Goal: Task Accomplishment & Management: Manage account settings

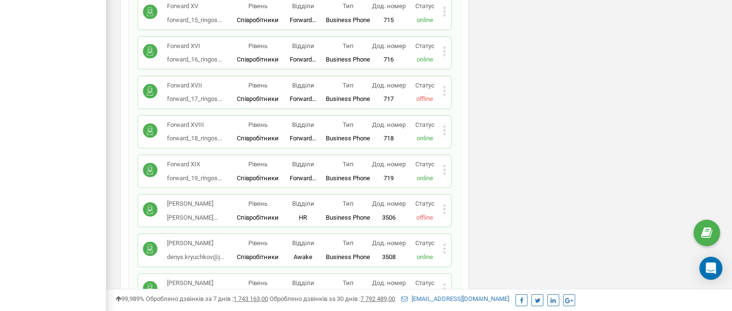
scroll to position [6708, 0]
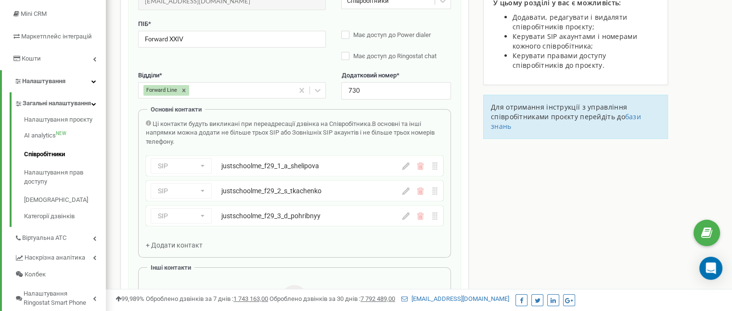
scroll to position [96, 0]
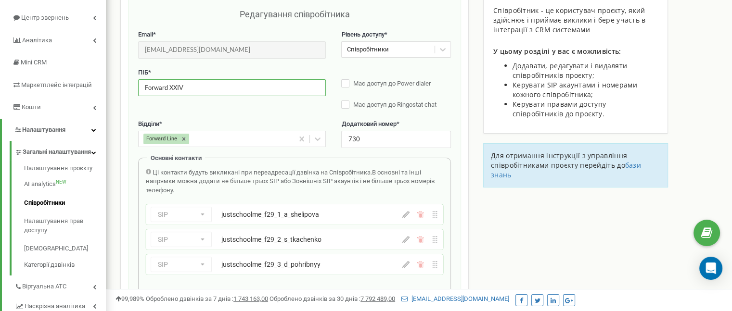
click at [185, 89] on input "Forward XXIV" at bounding box center [232, 87] width 188 height 17
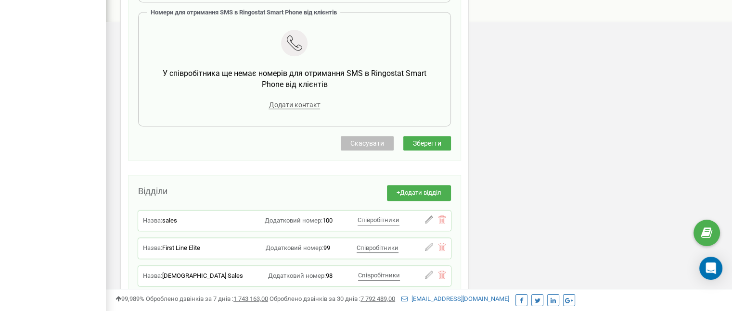
scroll to position [577, 0]
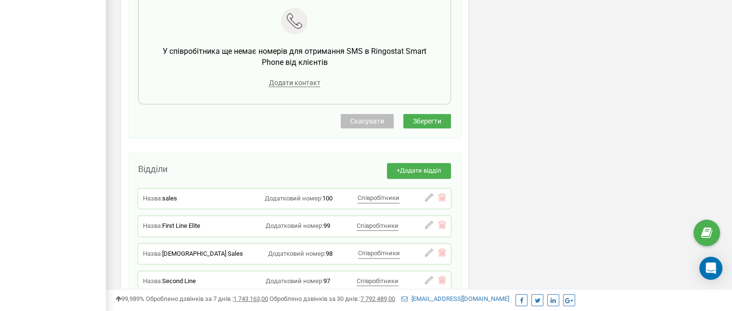
type input "Forward XXIX"
click at [447, 121] on button "Зберегти" at bounding box center [427, 121] width 48 height 14
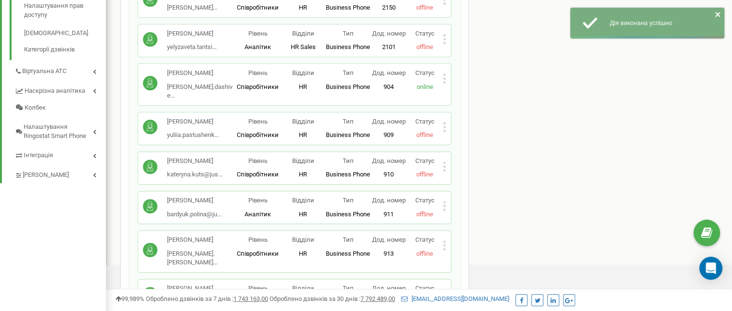
scroll to position [0, 0]
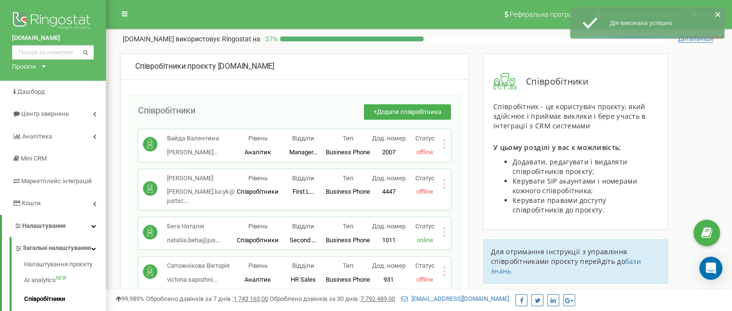
drag, startPoint x: 519, startPoint y: 213, endPoint x: 513, endPoint y: 47, distance: 165.6
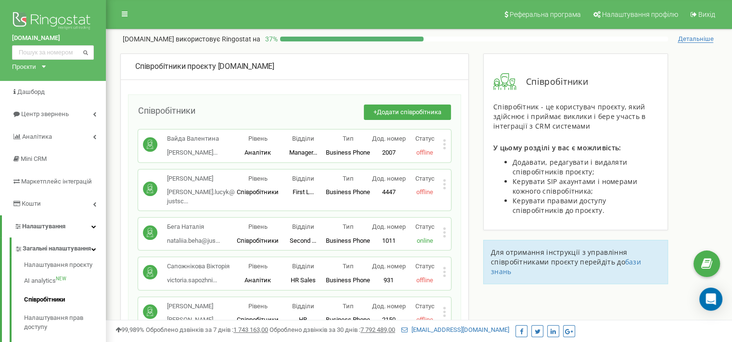
drag, startPoint x: 560, startPoint y: 195, endPoint x: 540, endPoint y: 16, distance: 180.0
click at [406, 104] on button "+ Додати співробітника" at bounding box center [407, 112] width 87 height 16
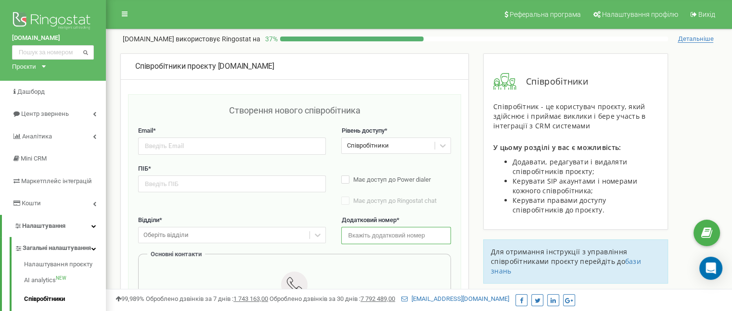
click at [376, 237] on input "text" at bounding box center [395, 235] width 109 height 17
paste input "732"
type input "732"
click at [234, 141] on input "email" at bounding box center [232, 146] width 188 height 17
paste input "forward_31_ringostat@justschool.io"
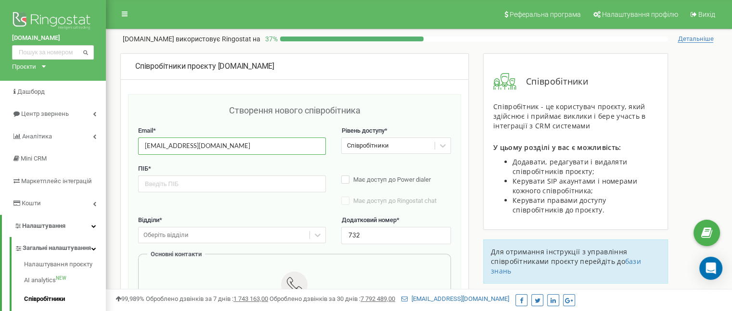
type input "forward_31_ringostat@justschool.io"
click at [207, 184] on input "text" at bounding box center [232, 184] width 188 height 17
paste input "Forward XXXI"
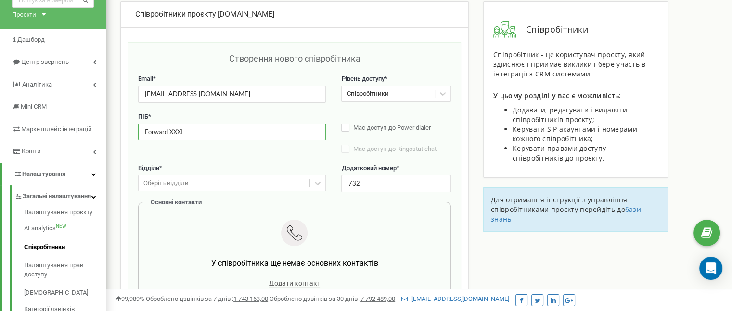
scroll to position [96, 0]
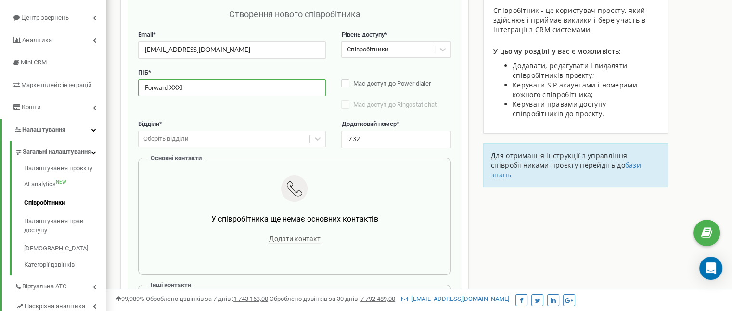
type input "Forward XXXI"
click at [229, 133] on div "Оберіть відділи" at bounding box center [224, 139] width 171 height 15
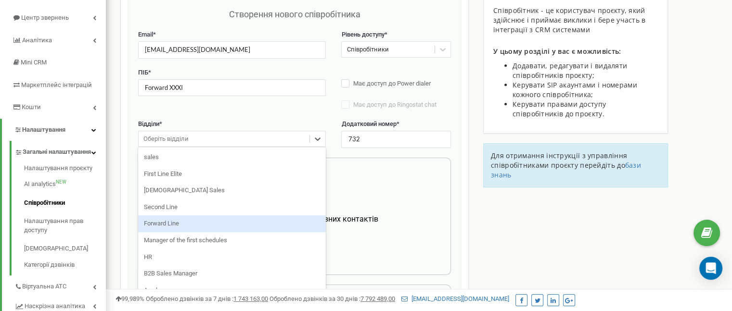
click at [207, 223] on div "Forward Line" at bounding box center [232, 224] width 188 height 17
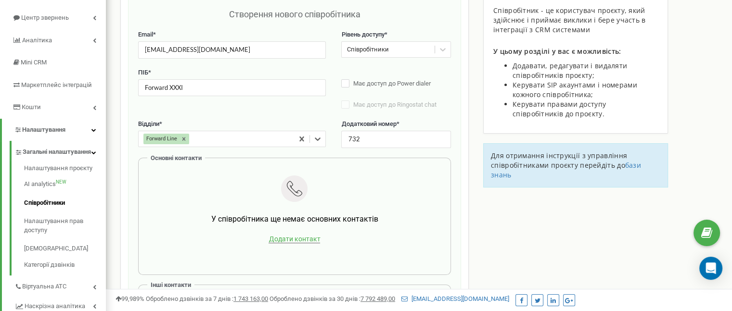
click at [284, 243] on span "Додати контакт" at bounding box center [294, 239] width 51 height 8
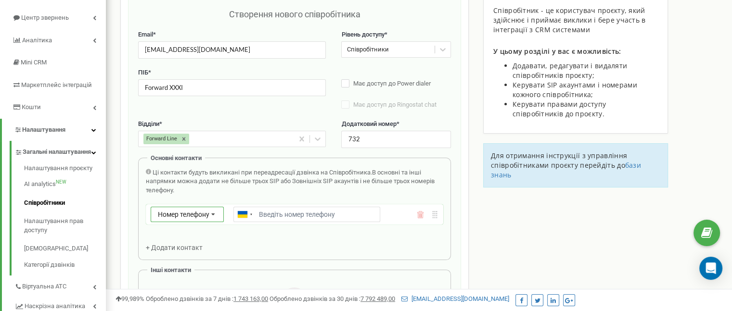
click at [197, 217] on span "Номер телефону" at bounding box center [183, 215] width 51 height 8
click at [198, 242] on div "SIP" at bounding box center [187, 243] width 72 height 14
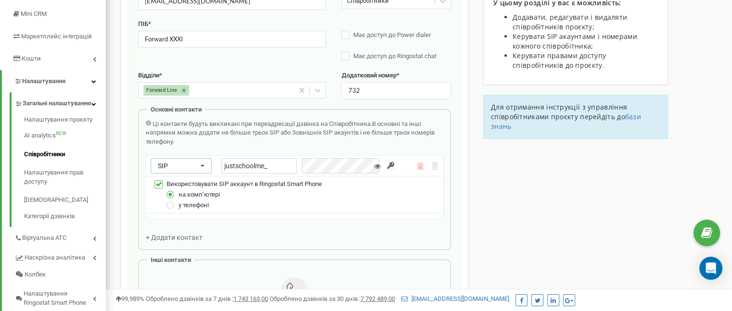
scroll to position [192, 0]
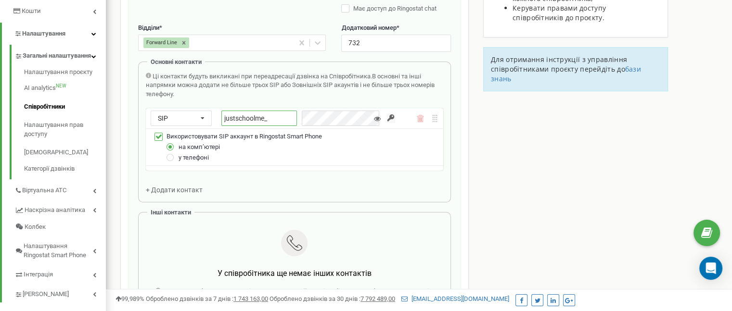
click at [285, 121] on input "justschoolme_" at bounding box center [259, 118] width 76 height 15
click at [279, 121] on input "justschoolme_" at bounding box center [259, 118] width 76 height 15
paste input "f31_1_y_kleyn"
type input "justschoolme_f31_1_y_kleyn"
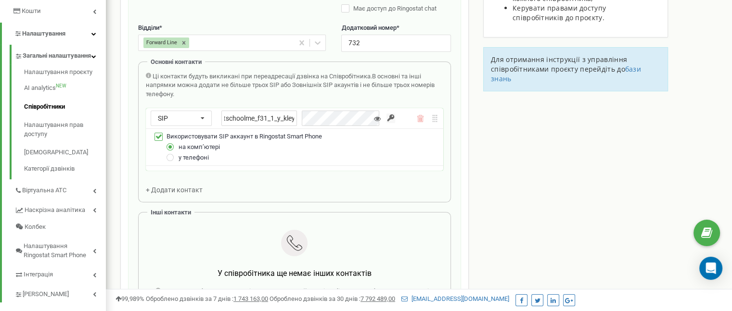
drag, startPoint x: 526, startPoint y: 200, endPoint x: 340, endPoint y: 194, distance: 185.8
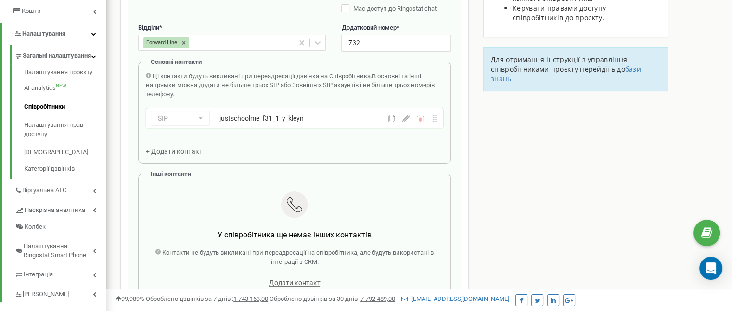
click at [173, 152] on span "+ Додати контакт" at bounding box center [174, 152] width 57 height 8
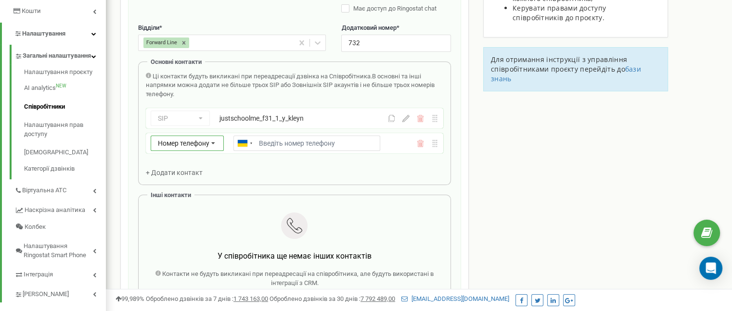
click at [174, 142] on span "Номер телефону" at bounding box center [183, 144] width 51 height 8
click at [175, 169] on div "SIP" at bounding box center [187, 172] width 72 height 14
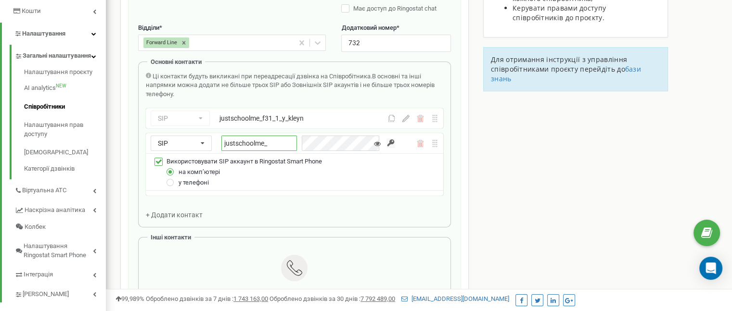
click at [288, 148] on input "justschoolme_" at bounding box center [259, 143] width 76 height 15
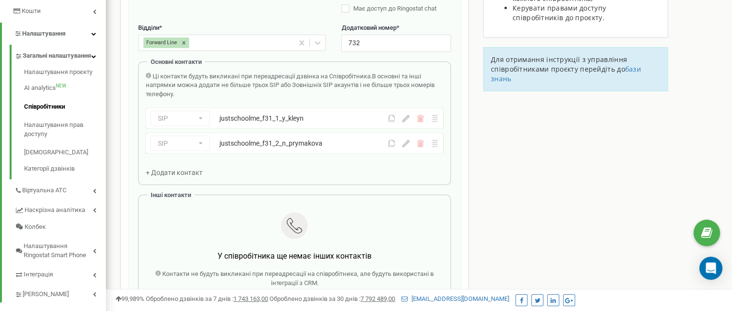
click at [179, 172] on span "+ Додати контакт" at bounding box center [174, 173] width 57 height 8
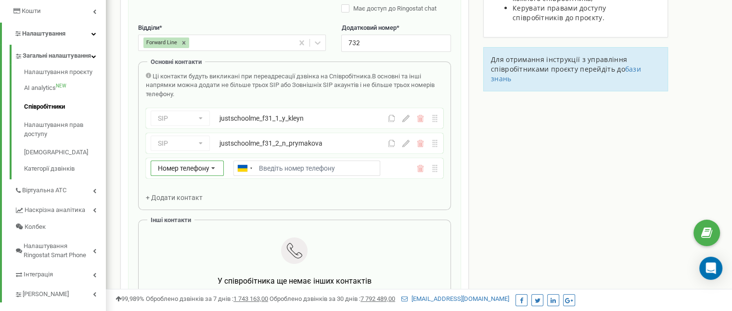
click at [179, 169] on span "Номер телефону" at bounding box center [183, 169] width 51 height 8
click at [190, 192] on div "SIP" at bounding box center [187, 197] width 72 height 14
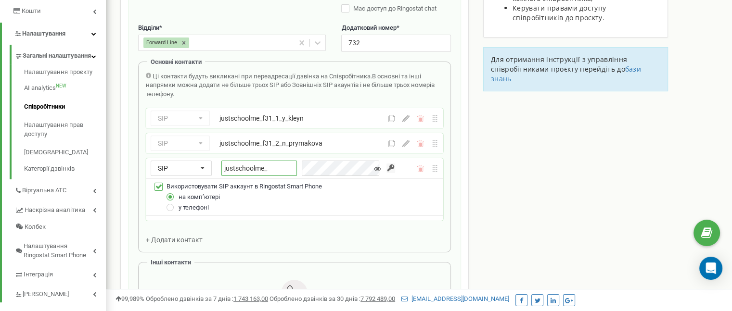
click at [277, 172] on input "justschoolme_" at bounding box center [259, 168] width 76 height 15
paste input "f31_3_y_malona"
type input "justschoolme_f31_3_y_malona"
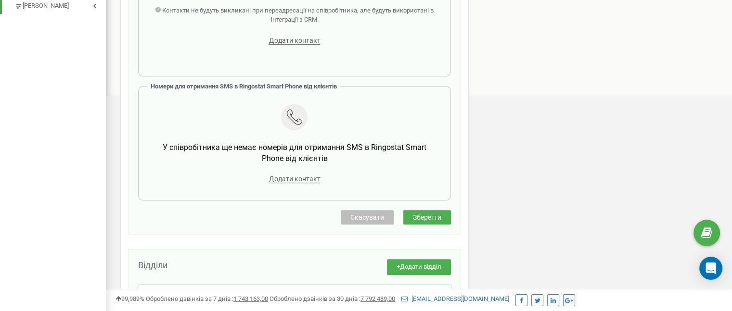
click at [422, 214] on span "Зберегти" at bounding box center [427, 218] width 28 height 8
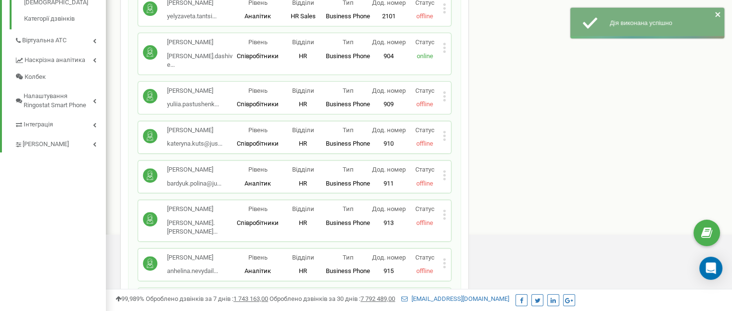
scroll to position [481, 0]
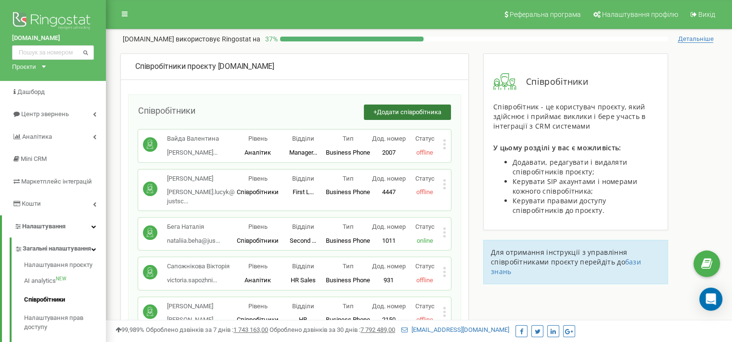
click at [419, 105] on button "+ Додати співробітника" at bounding box center [407, 112] width 87 height 16
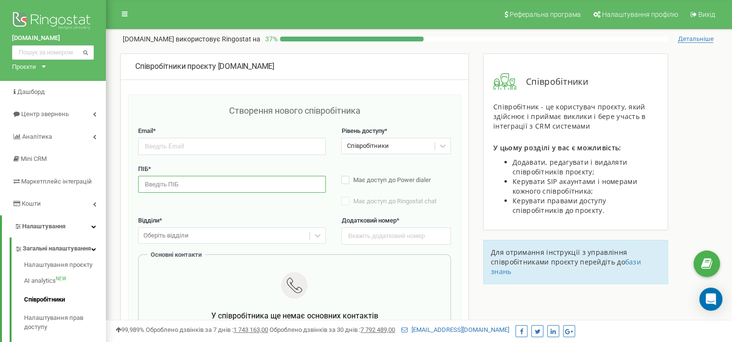
click at [179, 186] on input "text" at bounding box center [232, 184] width 188 height 17
paste input "Forward XXX"
type input "Forward XXX"
click at [233, 145] on input "email" at bounding box center [232, 146] width 188 height 17
paste input "forward_30_ringostat@justschool.io"
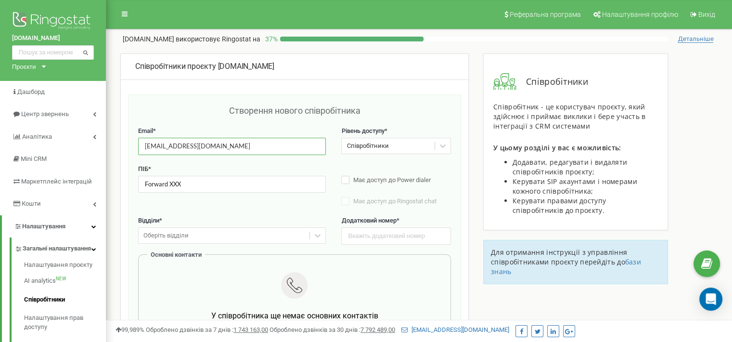
type input "forward_30_ringostat@justschool.io"
click at [364, 237] on input "text" at bounding box center [395, 235] width 109 height 17
paste input "731"
type input "731"
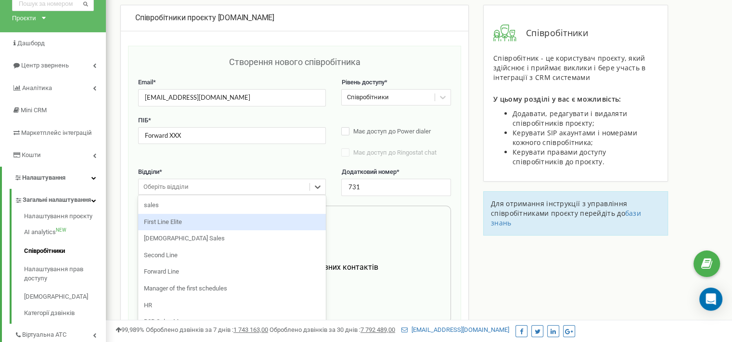
scroll to position [50, 0]
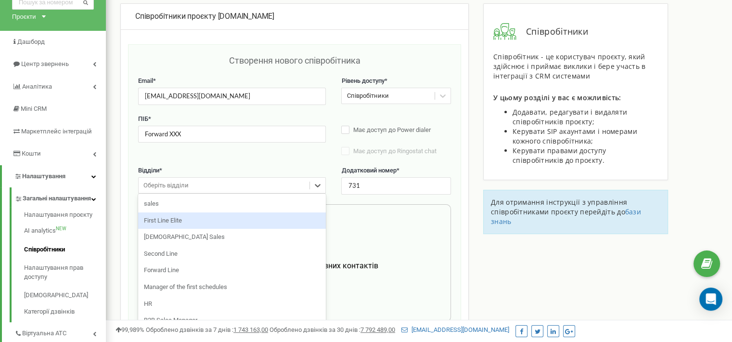
click at [208, 193] on div "option First Line Elite focused, 2 of 11. 11 results available. Use Up and Down…" at bounding box center [232, 185] width 188 height 16
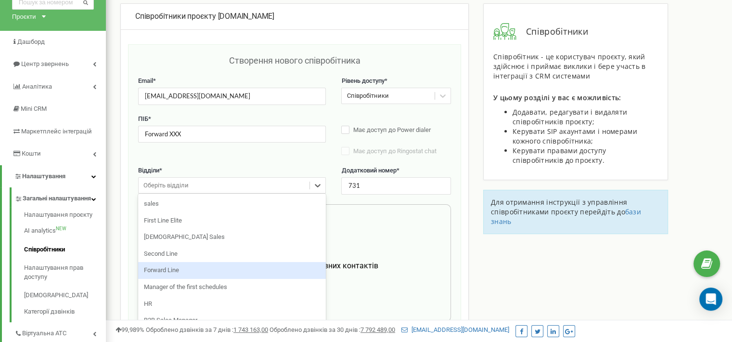
click at [203, 272] on div "Forward Line" at bounding box center [232, 270] width 188 height 17
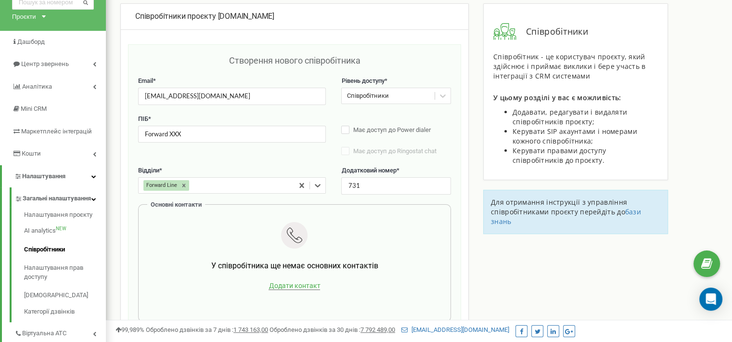
click at [282, 286] on span "Додати контакт" at bounding box center [294, 286] width 51 height 8
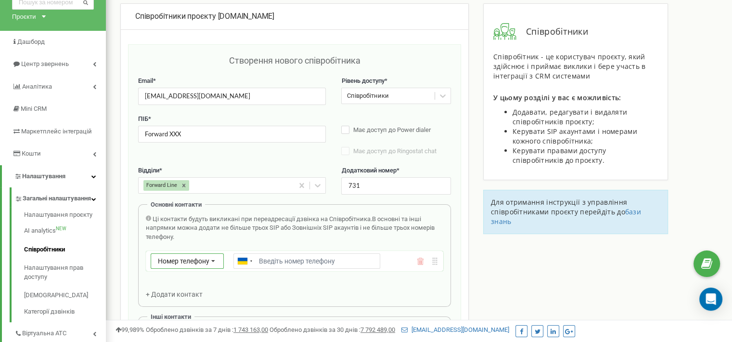
drag, startPoint x: 191, startPoint y: 262, endPoint x: 190, endPoint y: 276, distance: 14.0
click at [191, 263] on span "Номер телефону" at bounding box center [183, 261] width 51 height 8
click at [188, 283] on div "SIP" at bounding box center [187, 289] width 72 height 14
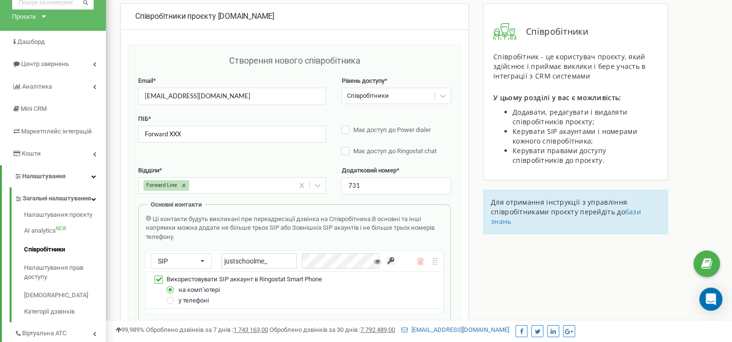
drag, startPoint x: 279, startPoint y: 263, endPoint x: 219, endPoint y: 246, distance: 62.0
click at [219, 246] on div "Ці контакти будуть викликані при переадресації дзвінка на Співробітника. В осно…" at bounding box center [294, 276] width 297 height 123
click at [237, 260] on input "justschoolme_" at bounding box center [259, 260] width 76 height 15
paste input "f30_1_i_beztilna"
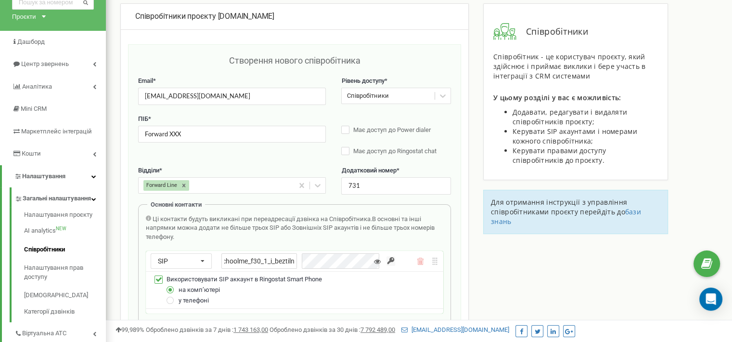
type input "justschoolme_f30_1_i_beztilna"
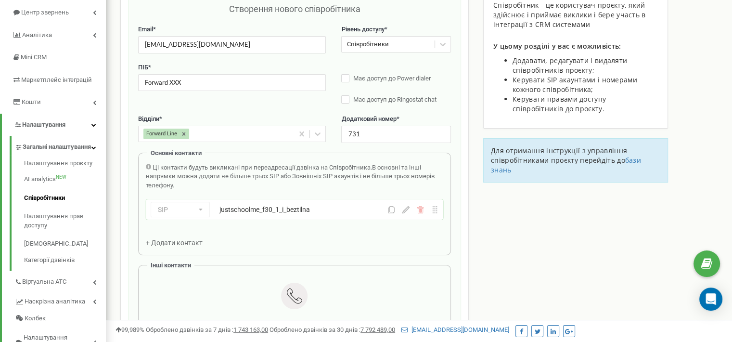
scroll to position [146, 0]
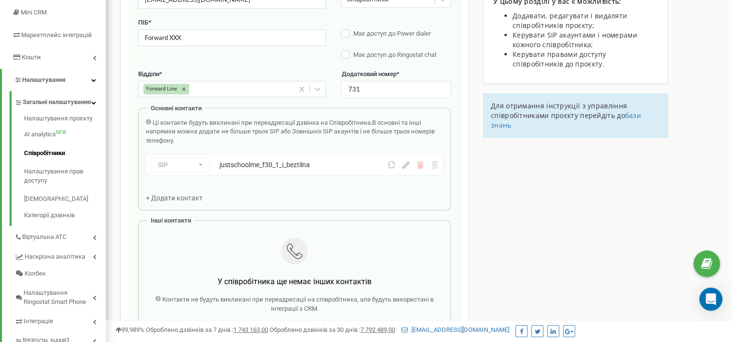
click at [173, 194] on span "+ Додати контакт" at bounding box center [174, 198] width 57 height 8
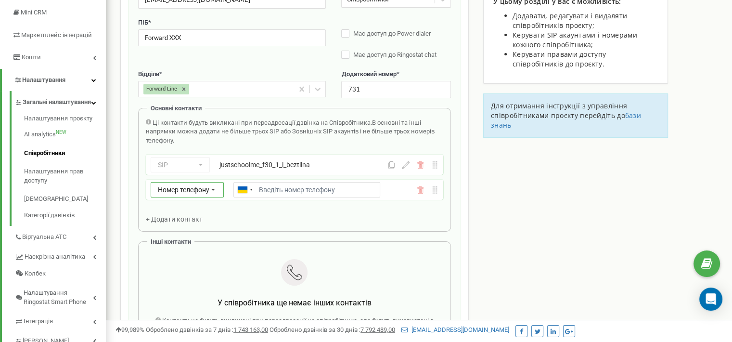
click at [175, 192] on span "Номер телефону" at bounding box center [183, 190] width 51 height 8
click at [175, 212] on div "SIP" at bounding box center [187, 218] width 72 height 14
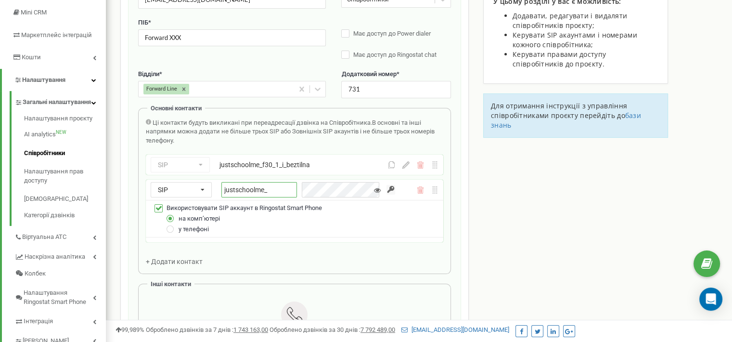
click at [279, 192] on input "justschoolme_" at bounding box center [259, 189] width 76 height 15
paste input "f30_2_y_kozlova"
type input "justschoolme_f30_2_y_kozlova"
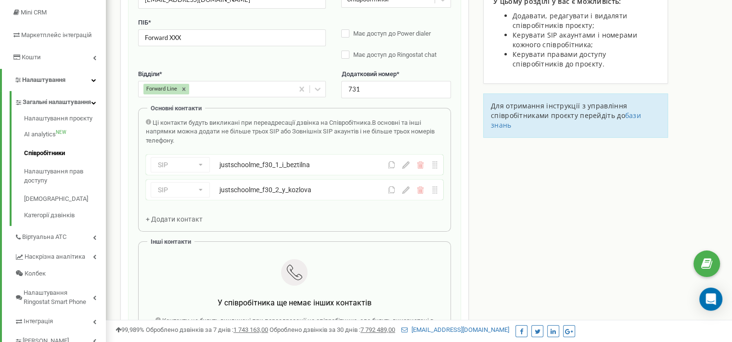
click at [174, 221] on span "+ Додати контакт" at bounding box center [174, 219] width 57 height 8
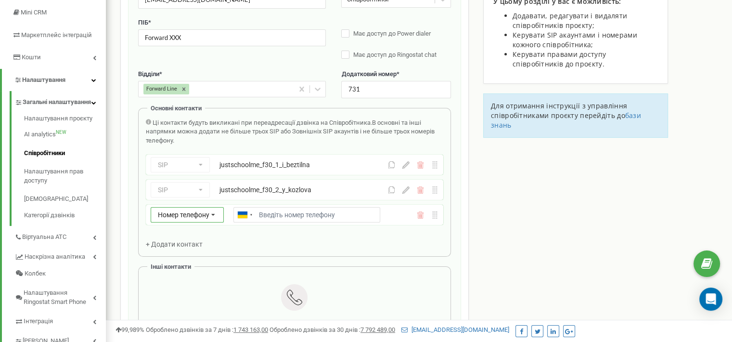
click at [174, 218] on div "Номер телефону Номер телефону SIP Зовнішній SIP" at bounding box center [187, 214] width 73 height 15
click at [179, 238] on div "SIP" at bounding box center [187, 243] width 72 height 14
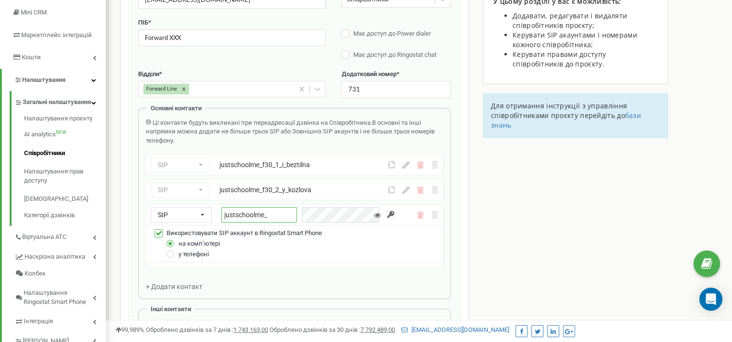
click at [273, 214] on input "justschoolme_" at bounding box center [259, 214] width 76 height 15
paste input "f30_2_y_kozlova"
type input "justschoolme_f30_2_y_kozlova"
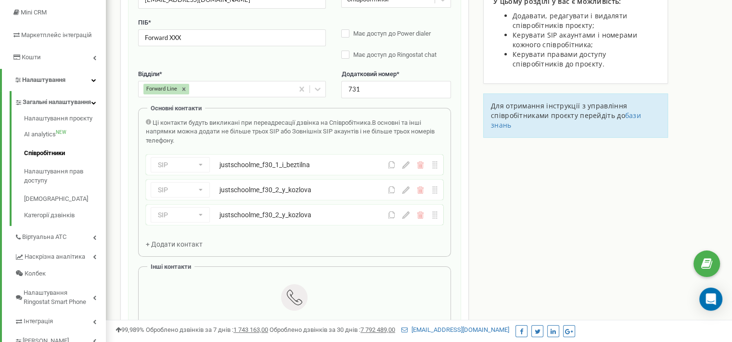
click at [406, 214] on icon at bounding box center [405, 214] width 7 height 7
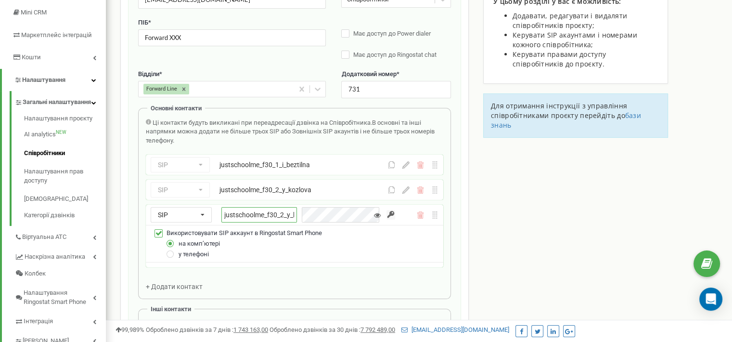
click at [296, 217] on input "justschoolme_f30_2_y_kozlova" at bounding box center [259, 214] width 76 height 15
paste input "3_m_mulkaman"
type input "justschoolme_f30_3_m_mulkamanova"
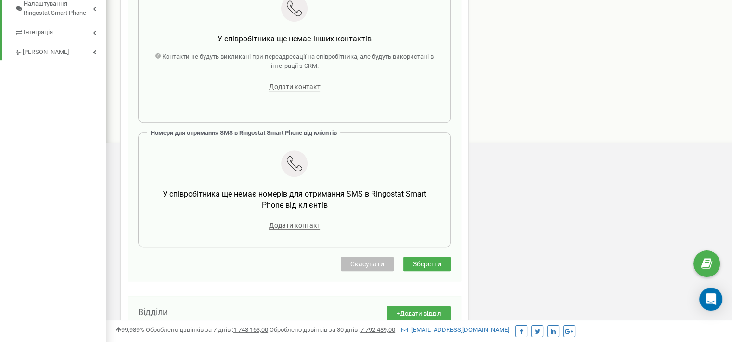
click at [431, 257] on button "Зберегти" at bounding box center [427, 263] width 48 height 14
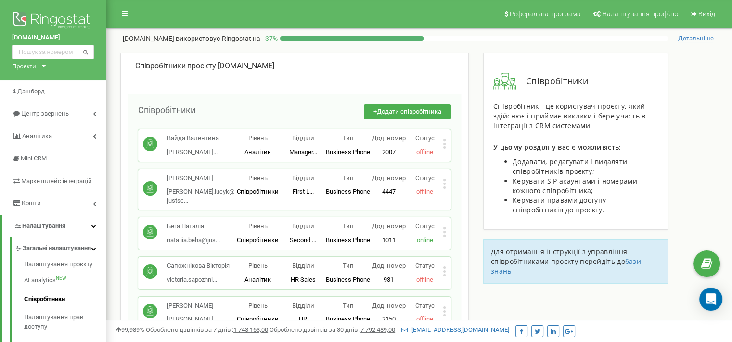
scroll to position [0, 0]
click at [416, 113] on span "Додати співробітника" at bounding box center [409, 111] width 64 height 7
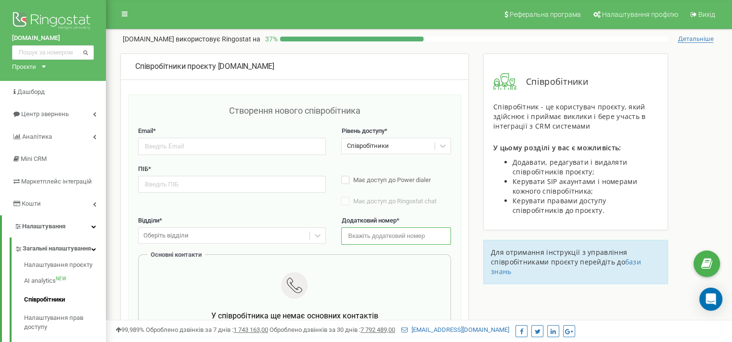
click at [361, 235] on input "text" at bounding box center [395, 235] width 109 height 17
paste input "733"
type input "733"
click at [236, 153] on input "email" at bounding box center [232, 146] width 188 height 17
paste input "forward_32_ringostat@justschool.io"
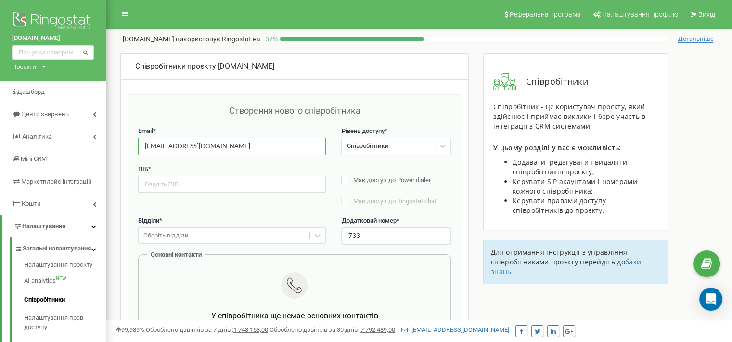
type input "forward_32_ringostat@justschool.io"
click at [223, 178] on input "text" at bounding box center [232, 184] width 188 height 17
paste input "Forward XXXII"
type input "Forward XXXII"
click at [223, 244] on div "Відділи * Оберіть відділи Додатковий номер * 733" at bounding box center [294, 235] width 313 height 38
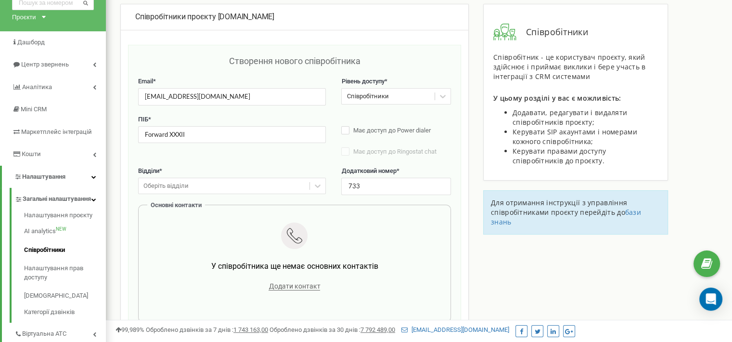
click at [220, 194] on div "Оберіть відділи" at bounding box center [232, 186] width 188 height 16
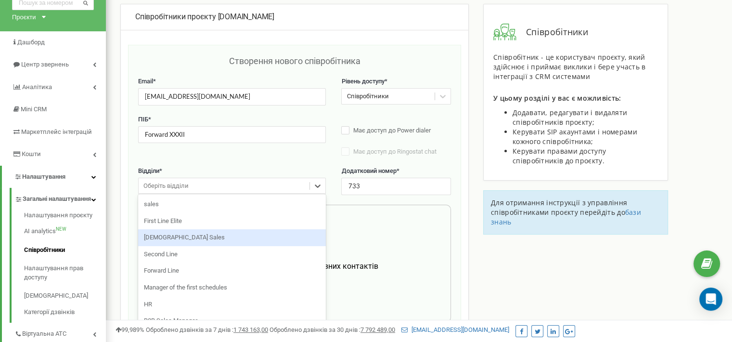
scroll to position [50, 0]
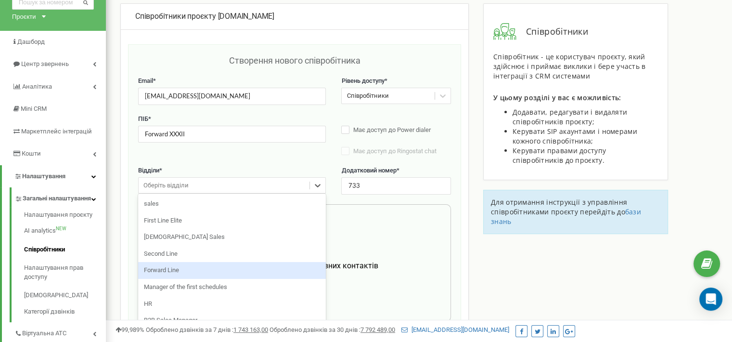
click at [210, 273] on div "Forward Line" at bounding box center [232, 270] width 188 height 17
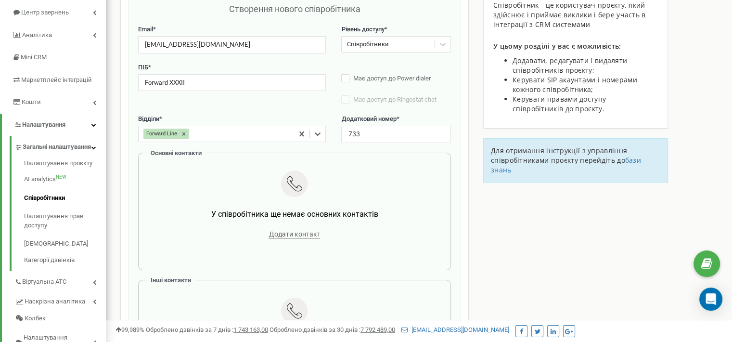
scroll to position [146, 0]
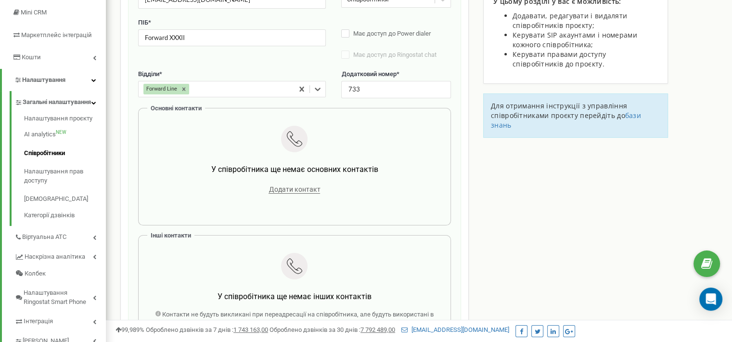
click at [281, 188] on span "Додати контакт" at bounding box center [294, 189] width 51 height 8
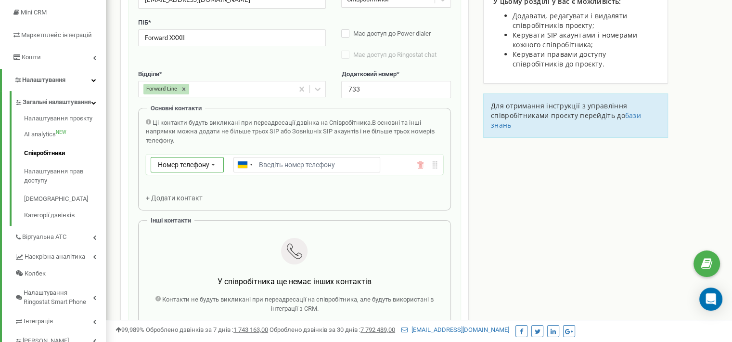
click at [196, 166] on span "Номер телефону" at bounding box center [183, 165] width 51 height 8
click at [192, 189] on div "SIP" at bounding box center [187, 193] width 72 height 14
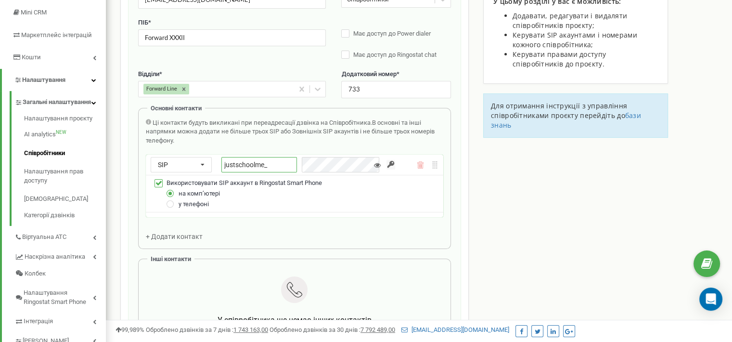
click at [285, 164] on input "justschoolme_" at bounding box center [259, 164] width 76 height 15
paste input "f32_1_m_rohozina"
type input "justschoolme_f32_1_m_rohozina"
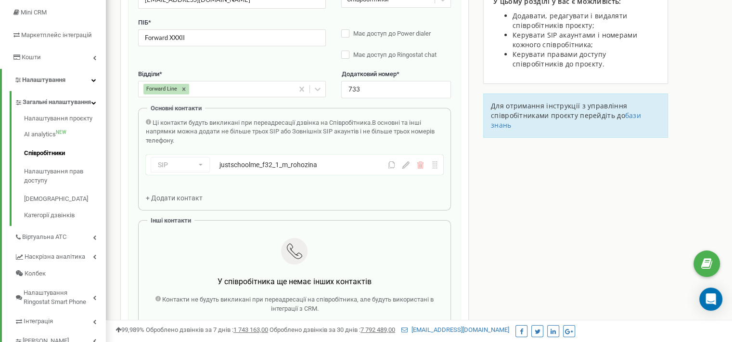
click at [182, 198] on span "+ Додати контакт" at bounding box center [174, 198] width 57 height 8
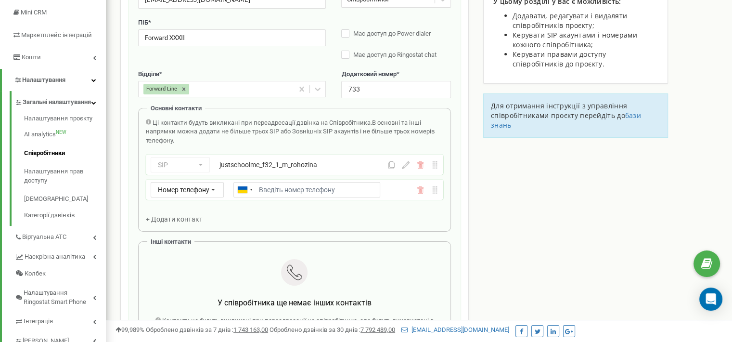
click at [177, 181] on div "Номер телефону Номер телефону SIP Зовнішній SIP Ukraine (Україна) + 380 Afghani…" at bounding box center [294, 189] width 297 height 20
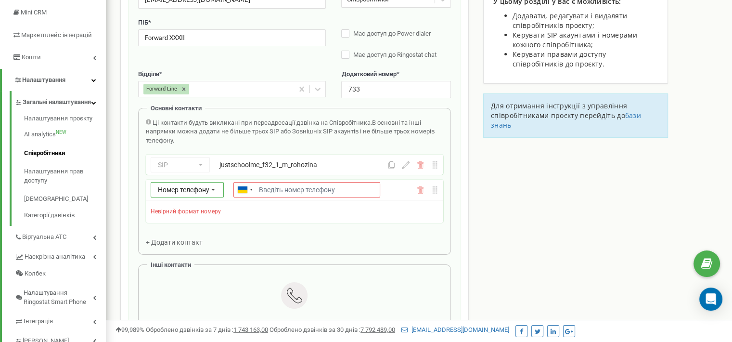
click at [177, 188] on span "Номер телефону" at bounding box center [183, 190] width 51 height 8
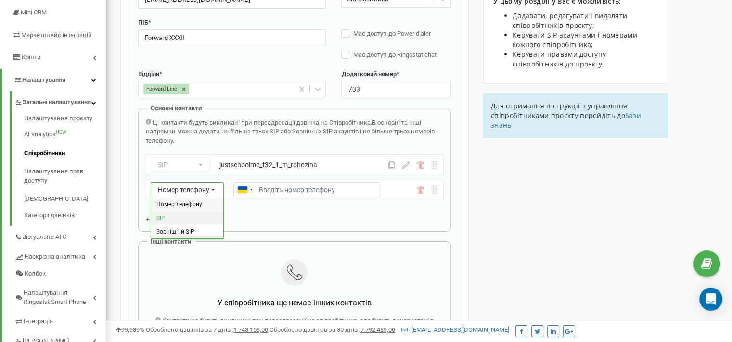
click at [182, 218] on div "SIP" at bounding box center [187, 218] width 72 height 14
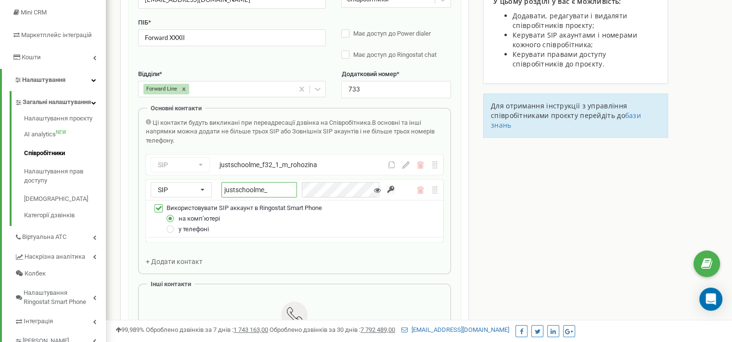
click at [271, 194] on input "justschoolme_" at bounding box center [259, 189] width 76 height 15
paste input "f32_2_p_tkachenko"
type input "justschoolme_f32_2_p_tkachenko"
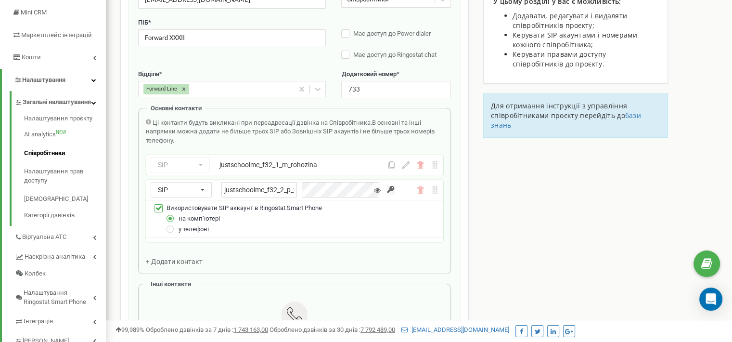
drag, startPoint x: 549, startPoint y: 216, endPoint x: 517, endPoint y: 217, distance: 31.8
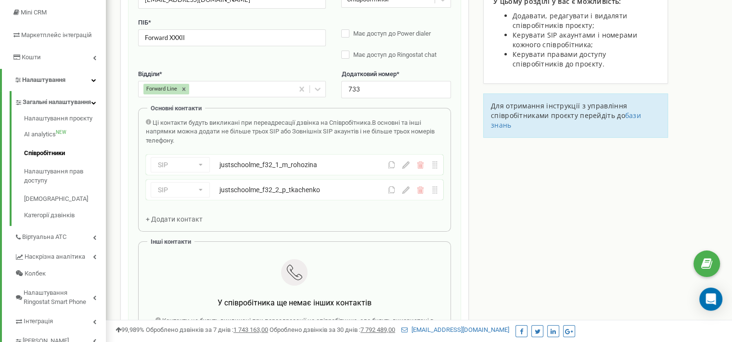
click at [196, 218] on span "+ Додати контакт" at bounding box center [174, 219] width 57 height 8
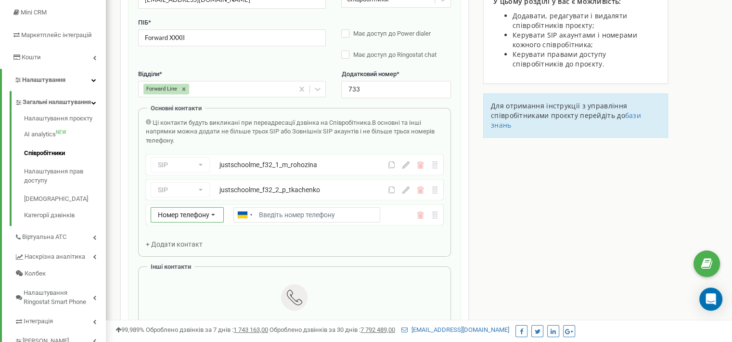
click at [201, 218] on div "Номер телефону Номер телефону SIP Зовнішній SIP" at bounding box center [187, 214] width 73 height 15
click at [197, 237] on div "SIP" at bounding box center [187, 243] width 72 height 14
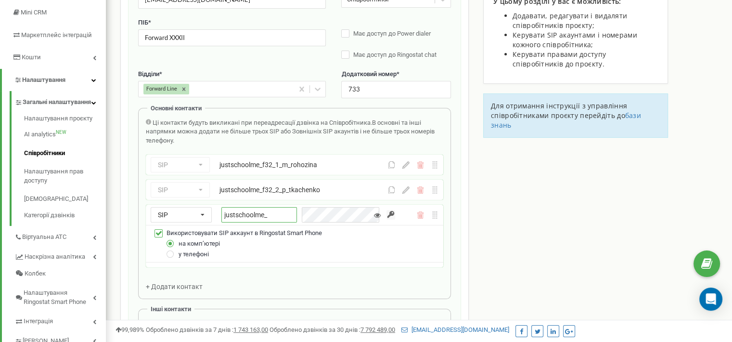
click at [278, 221] on input "justschoolme_" at bounding box center [259, 214] width 76 height 15
paste input "f32_3_k_dunda"
type input "justschoolme_f32_3_k_dunda"
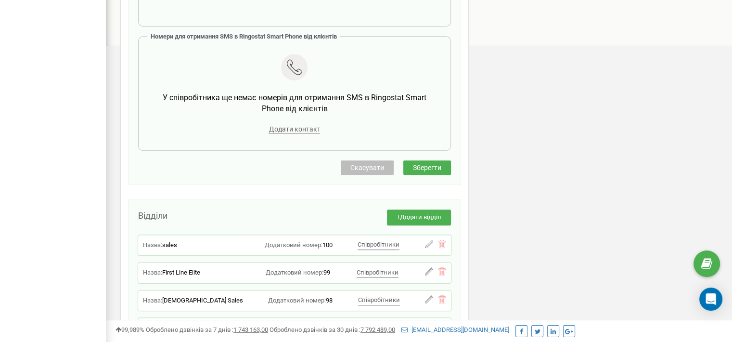
click at [444, 166] on button "Зберегти" at bounding box center [427, 167] width 48 height 14
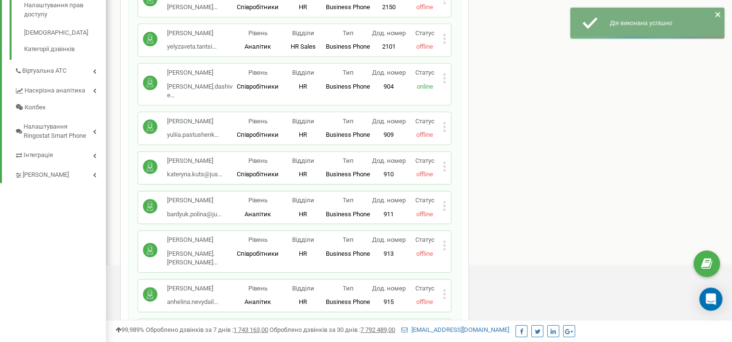
scroll to position [531, 0]
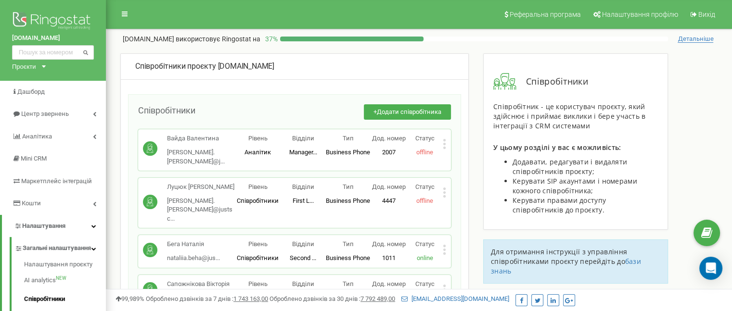
scroll to position [5786, 0]
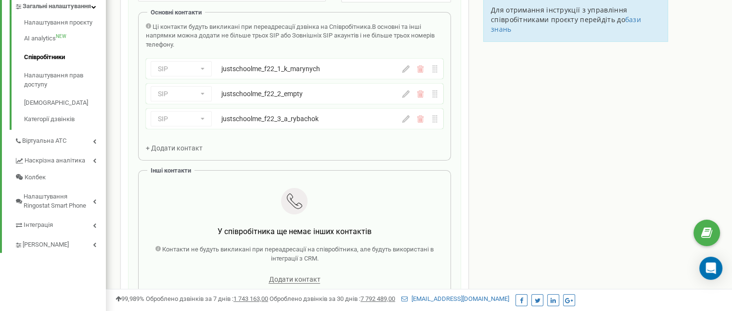
scroll to position [192, 0]
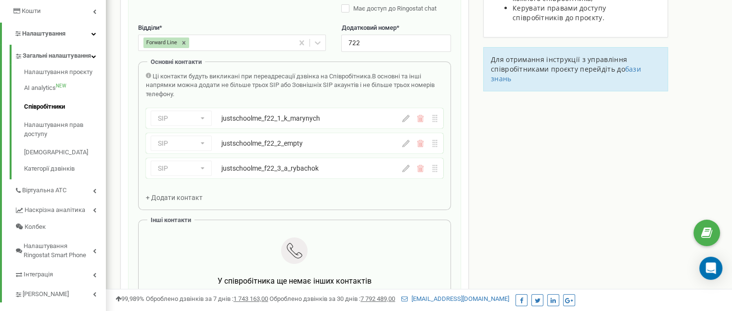
click at [406, 145] on icon at bounding box center [405, 143] width 7 height 7
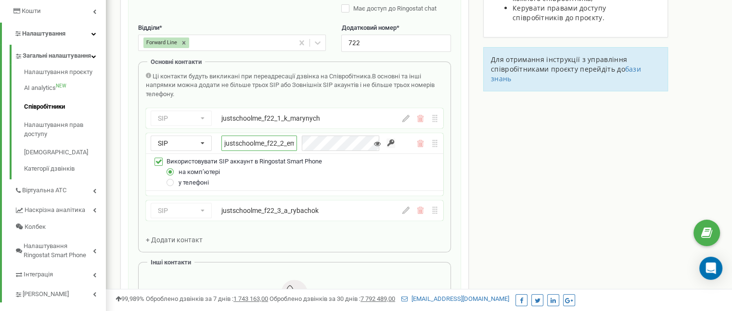
click at [294, 148] on input "justschoolme_f22_2_empty" at bounding box center [259, 143] width 76 height 15
paste input "n_buhayevska"
type input "justschoolme_f22_2_n_buhayevska"
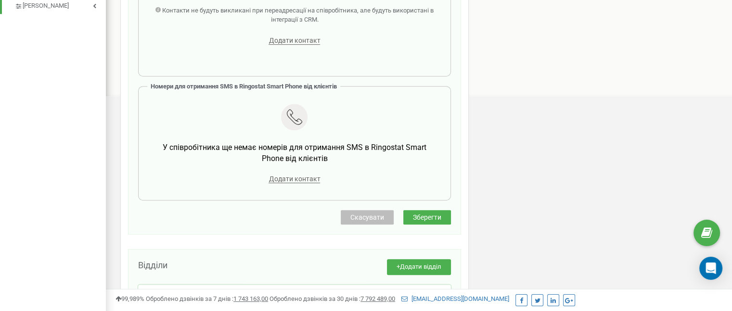
click at [438, 214] on span "Зберегти" at bounding box center [427, 218] width 28 height 8
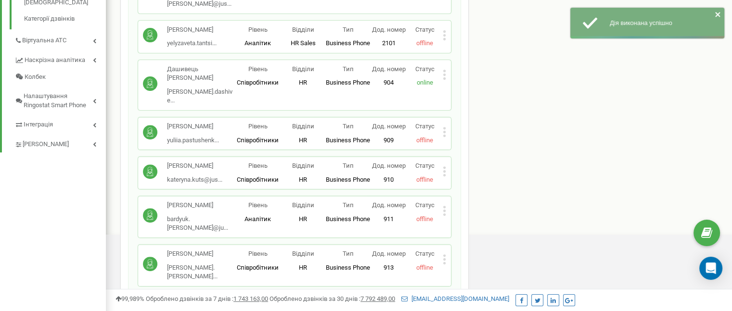
scroll to position [481, 0]
